Goal: Find contact information: Find contact information

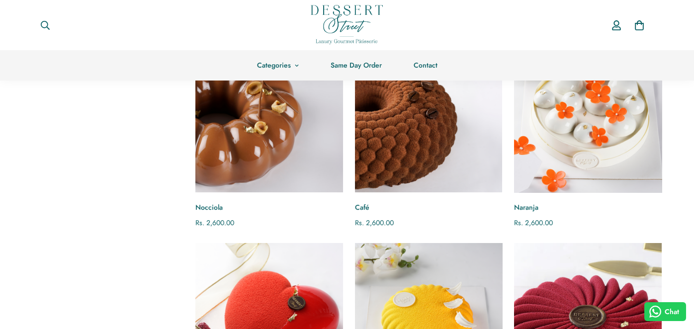
scroll to position [109, 0]
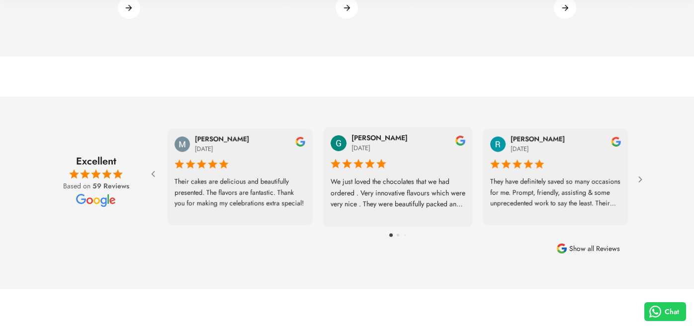
scroll to position [1330, 0]
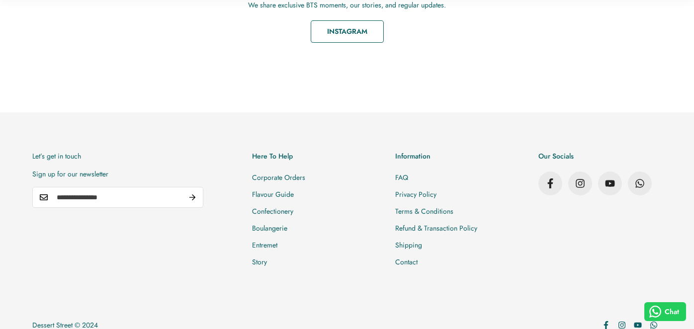
scroll to position [1707, 0]
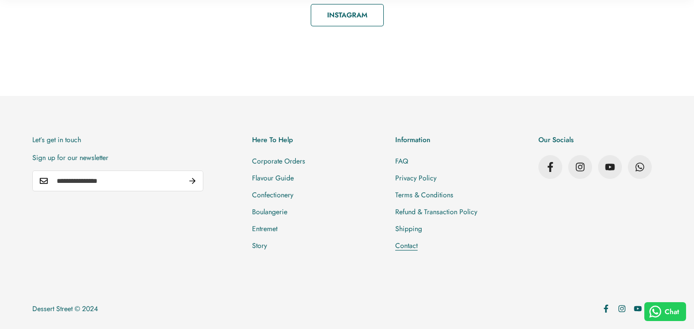
click at [405, 249] on link "Contact" at bounding box center [406, 246] width 22 height 10
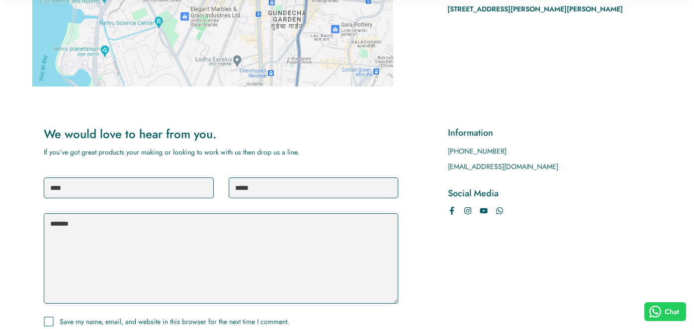
scroll to position [262, 0]
